Goal: Navigation & Orientation: Find specific page/section

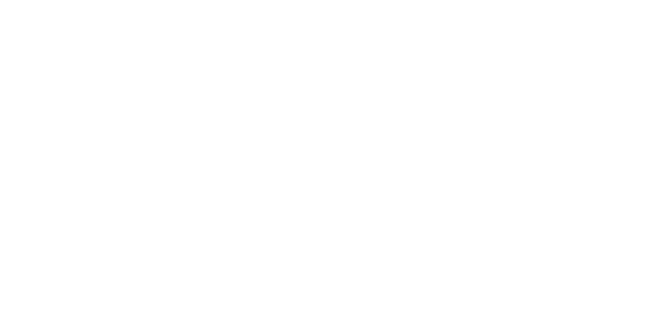
select select "INR"
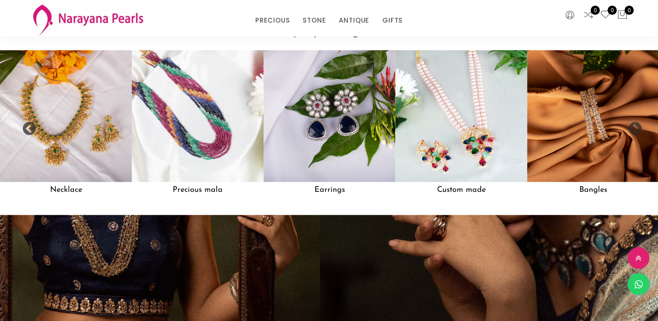
scroll to position [775, 0]
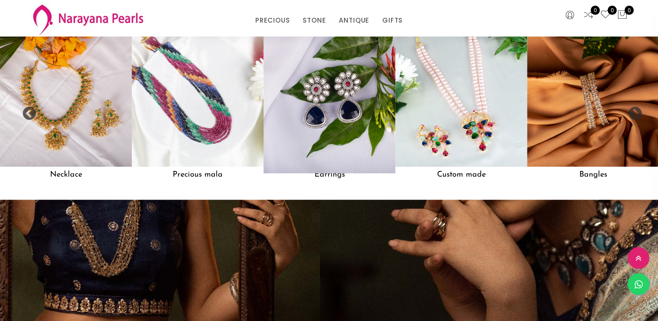
click at [335, 115] on img at bounding box center [329, 100] width 145 height 145
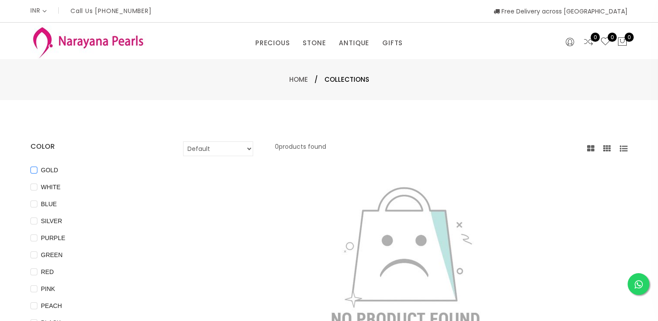
click at [34, 170] on input "GOLD" at bounding box center [33, 177] width 7 height 20
checkbox input "true"
click at [541, 185] on div at bounding box center [406, 255] width 458 height 169
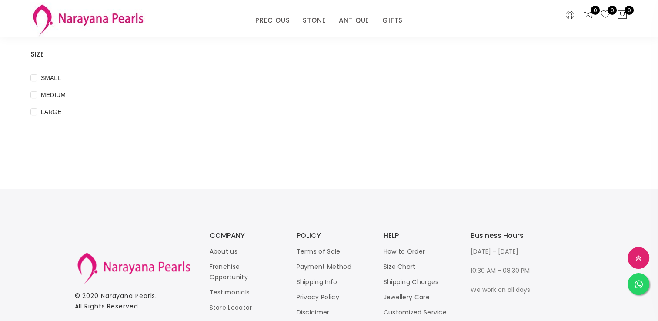
scroll to position [395, 0]
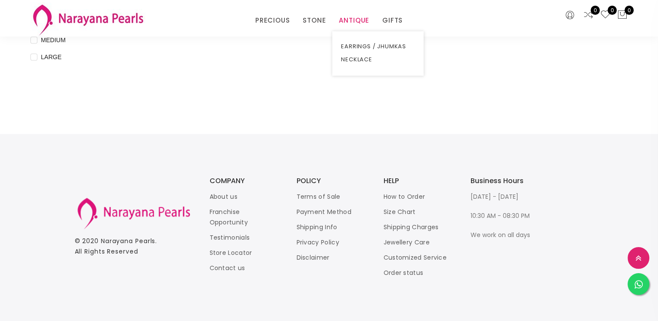
click at [341, 17] on link "ANTIQUE" at bounding box center [354, 20] width 30 height 13
click at [359, 45] on link "EARRINGS / JHUMKAS" at bounding box center [378, 46] width 74 height 13
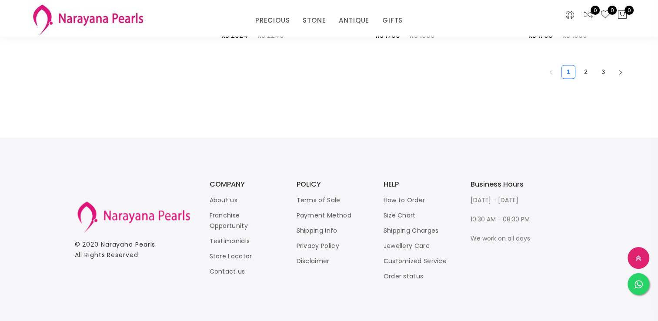
scroll to position [1364, 0]
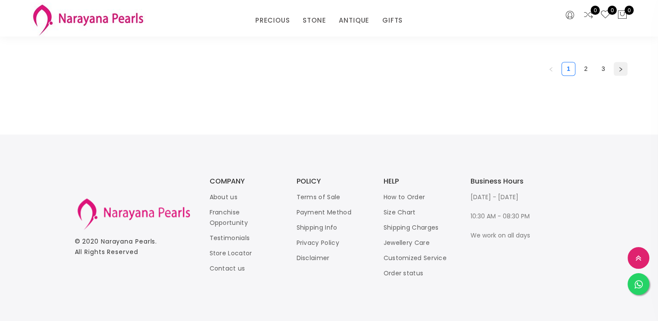
click at [623, 69] on icon "right" at bounding box center [620, 69] width 5 height 5
click at [619, 70] on button "button" at bounding box center [621, 69] width 14 height 14
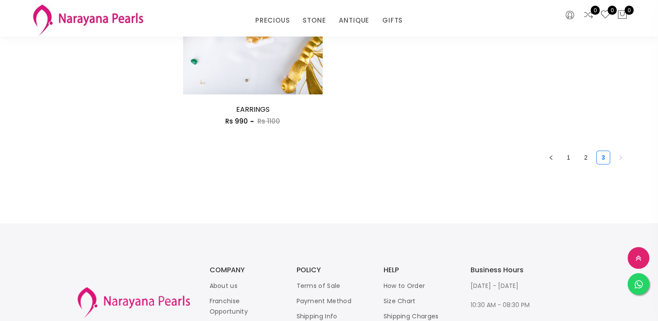
scroll to position [1026, 0]
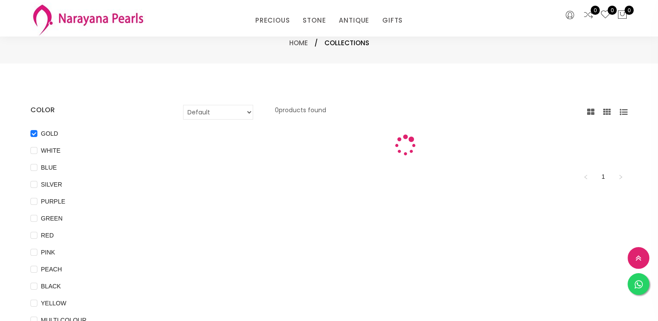
scroll to position [395, 0]
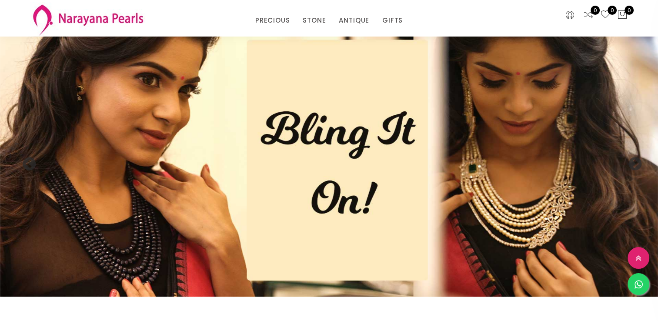
scroll to position [775, 0]
